Goal: Navigation & Orientation: Find specific page/section

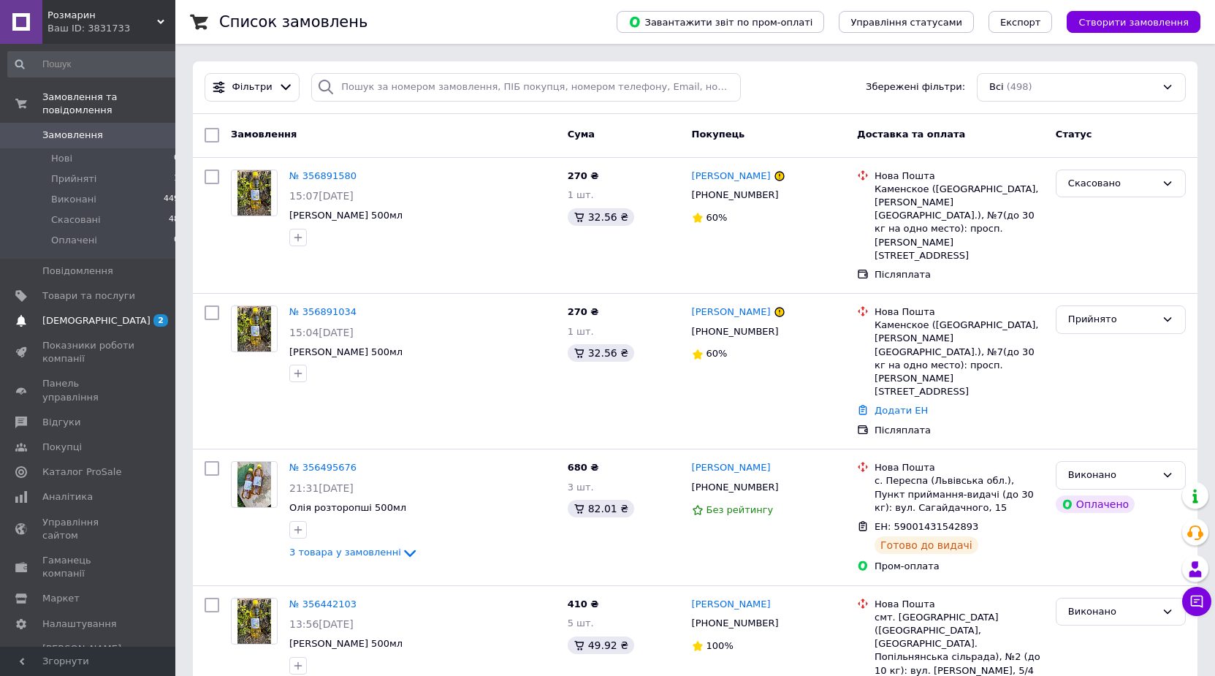
click at [72, 314] on span "[DEMOGRAPHIC_DATA]" at bounding box center [96, 320] width 108 height 13
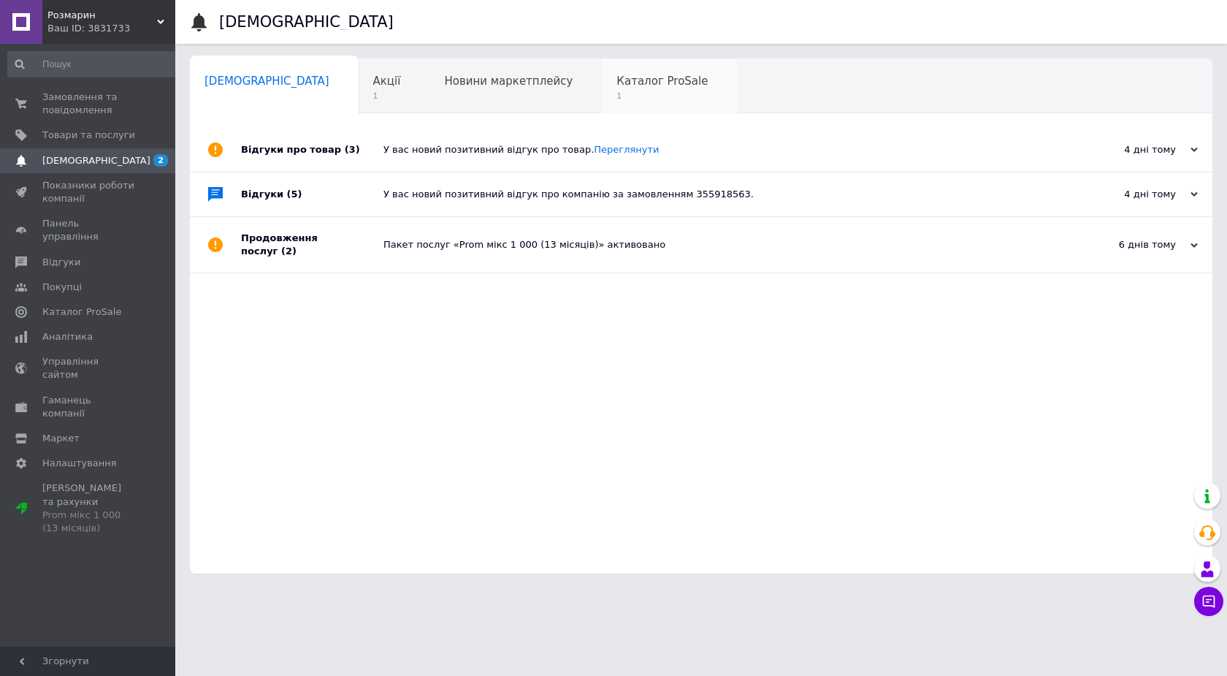
click at [616, 85] on span "Каталог ProSale" at bounding box center [661, 80] width 91 height 13
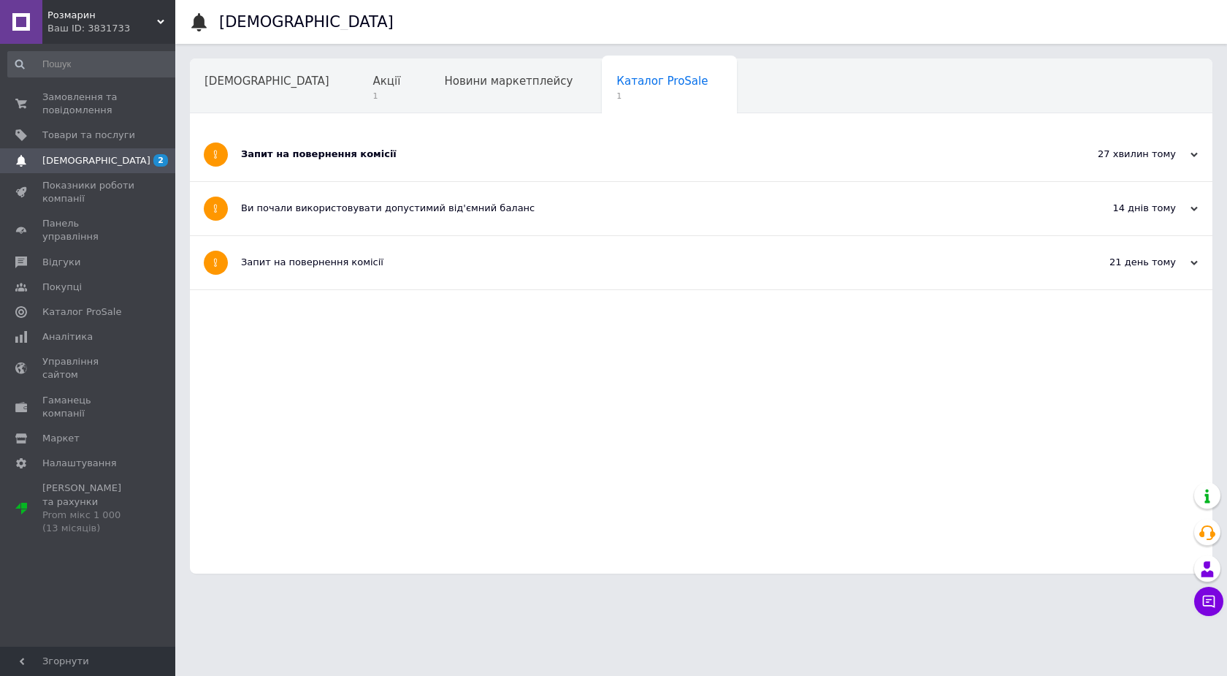
click at [345, 153] on div "Запит на повернення комісії" at bounding box center [646, 154] width 811 height 13
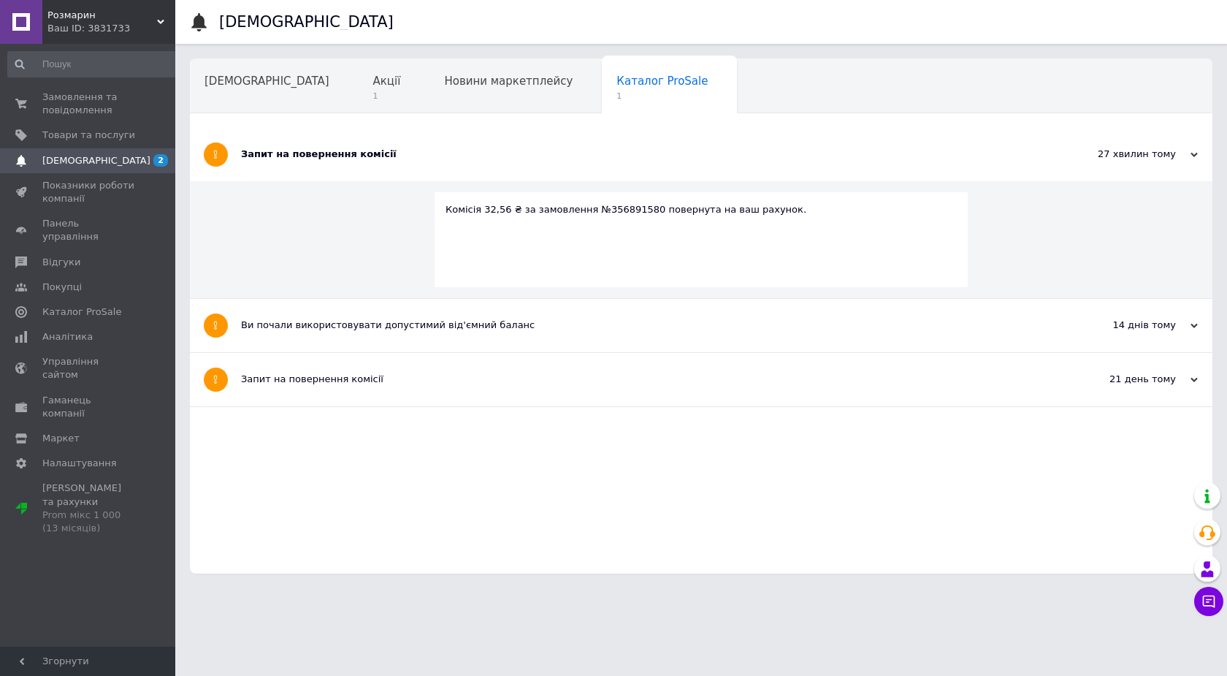
click at [347, 150] on div "Запит на повернення комісії" at bounding box center [646, 154] width 811 height 13
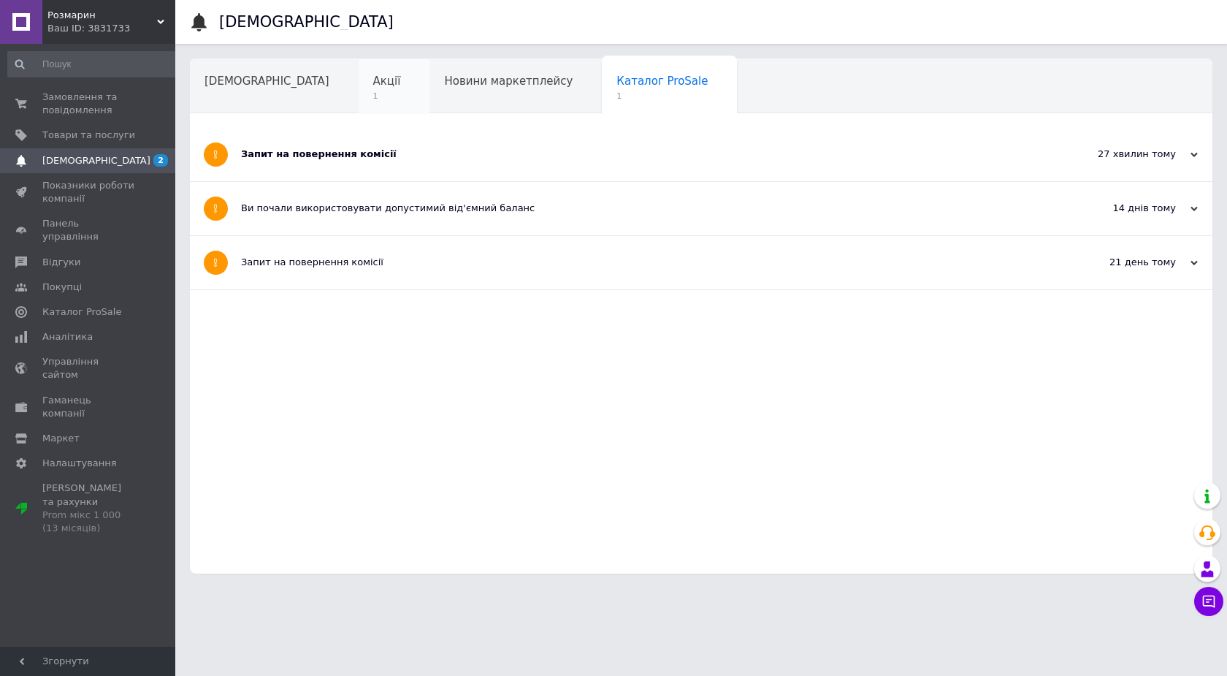
click at [373, 79] on span "Акції" at bounding box center [387, 80] width 28 height 13
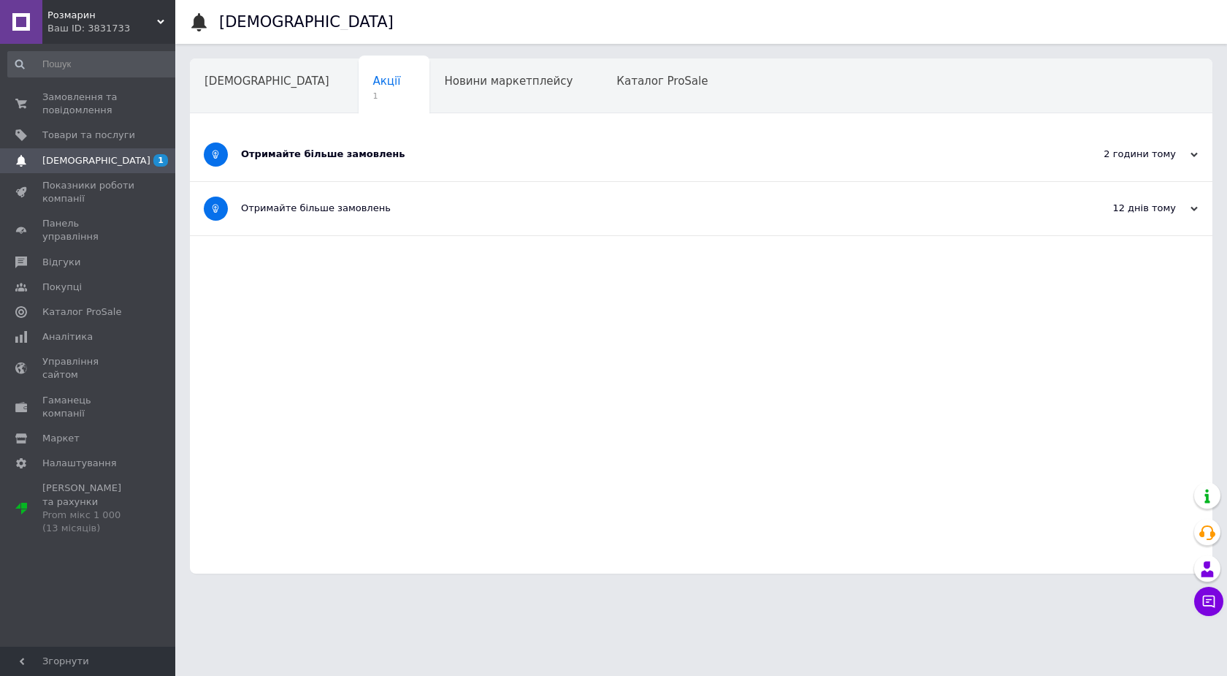
click at [356, 162] on div "Отримайте більше замовлень" at bounding box center [646, 154] width 811 height 53
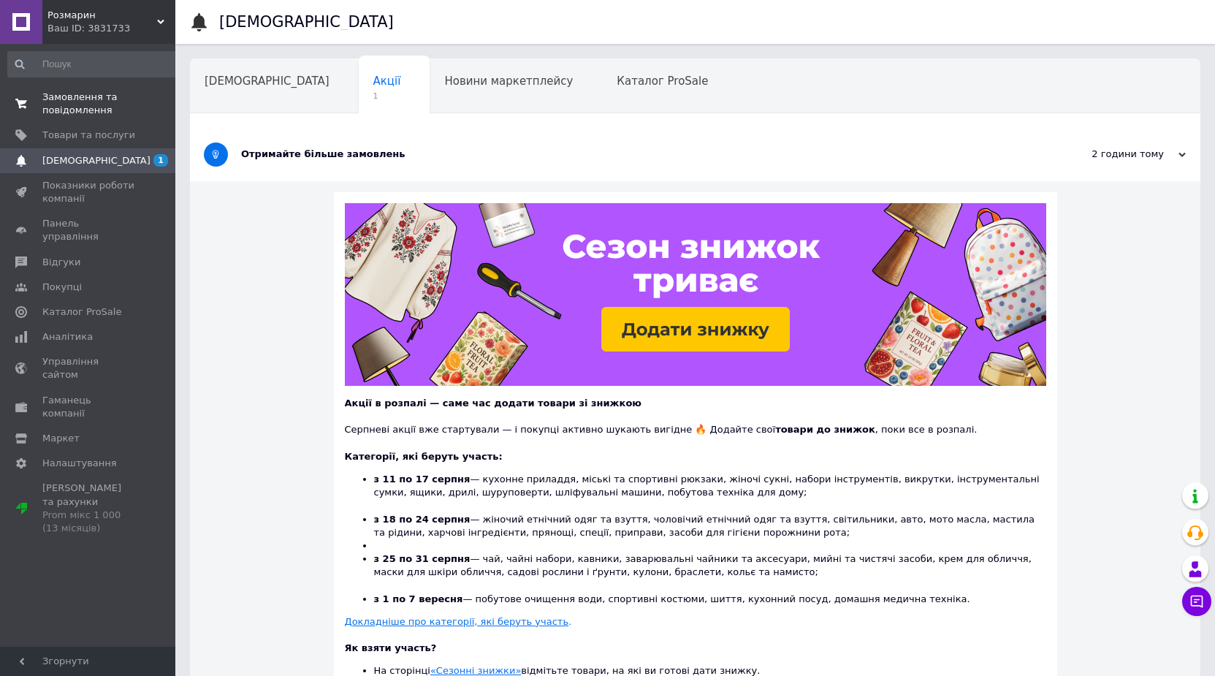
click at [88, 103] on span "Замовлення та повідомлення" at bounding box center [88, 104] width 93 height 26
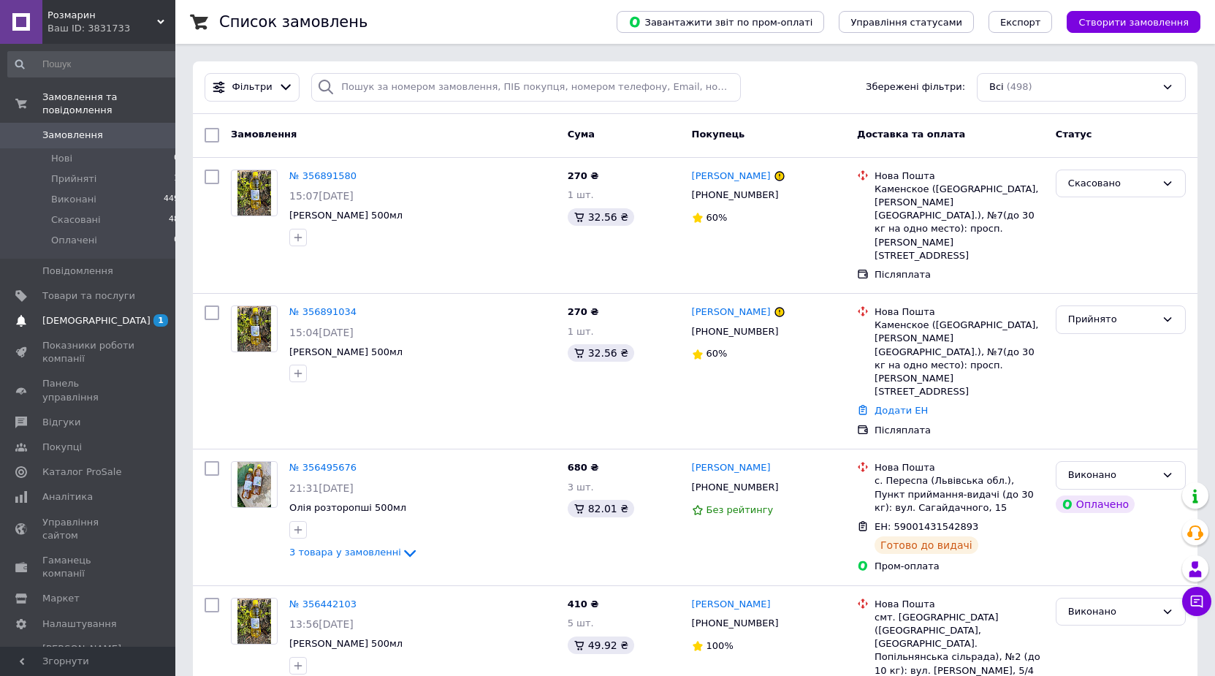
click at [74, 314] on span "[DEMOGRAPHIC_DATA]" at bounding box center [96, 320] width 108 height 13
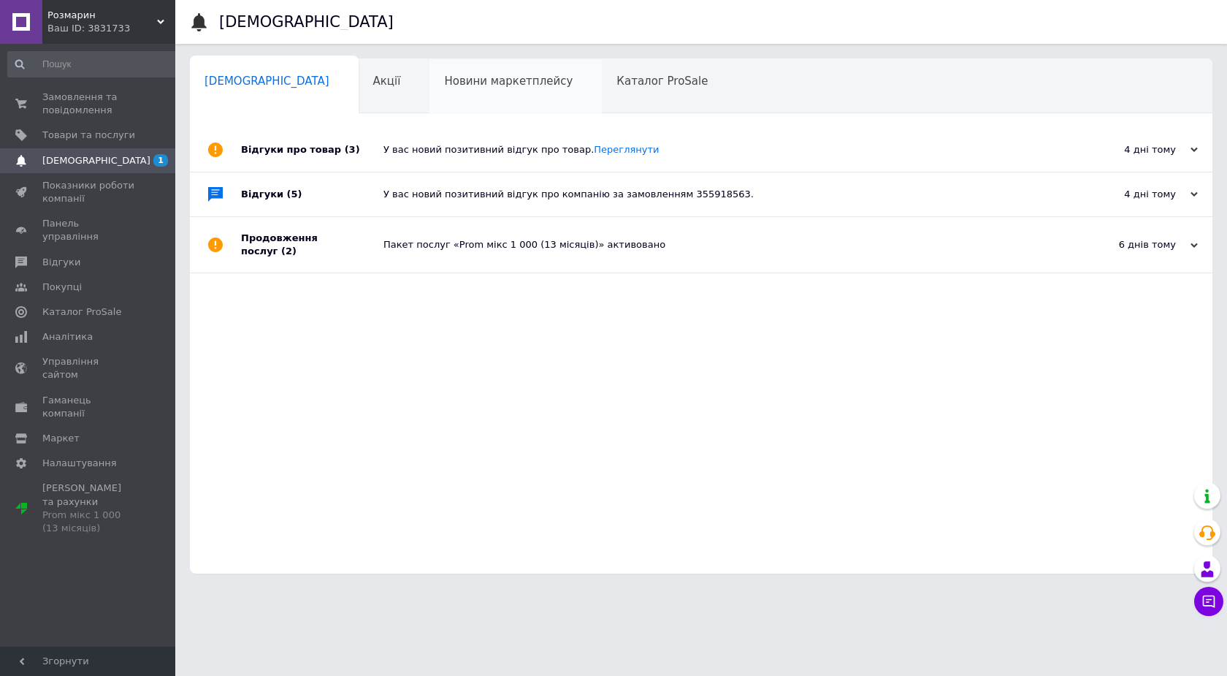
click at [489, 83] on span "Новини маркетплейсу" at bounding box center [508, 80] width 129 height 13
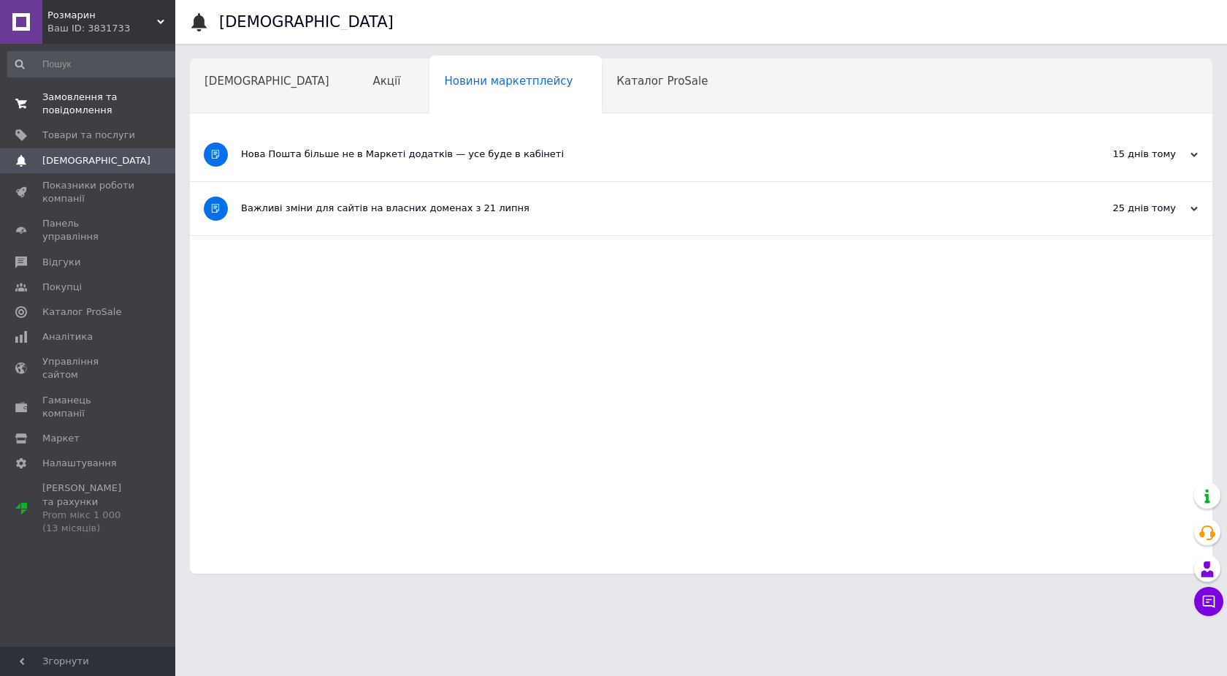
click at [97, 101] on span "Замовлення та повідомлення" at bounding box center [88, 104] width 93 height 26
